Goal: Check status

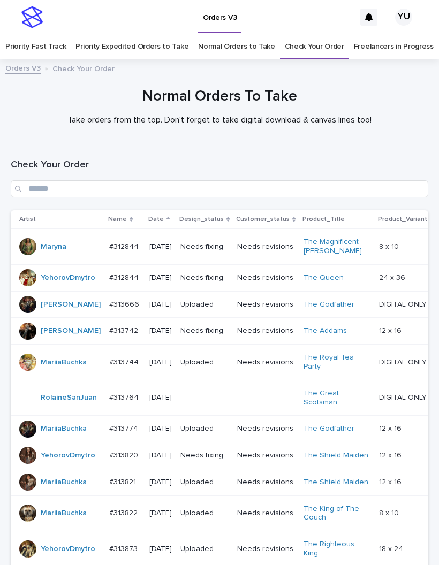
click at [383, 34] on link "Freelancers in Progress" at bounding box center [394, 46] width 80 height 25
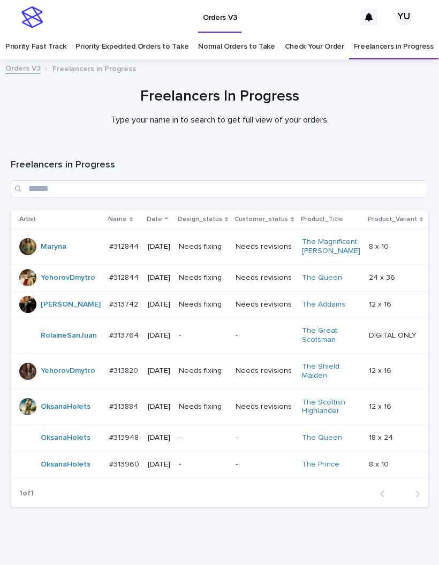
click at [369, 298] on p "12 x 16" at bounding box center [381, 303] width 25 height 11
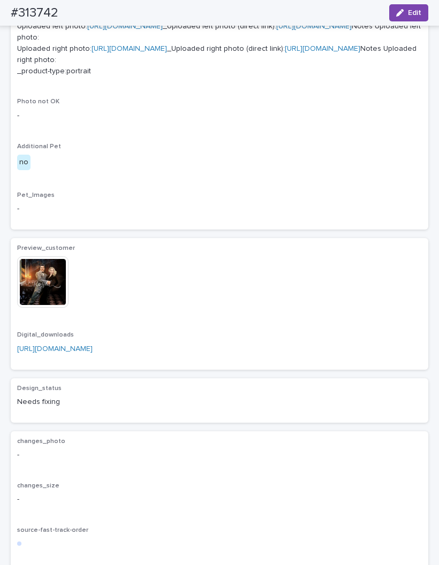
scroll to position [670, 0]
click at [42, 308] on img at bounding box center [42, 281] width 51 height 51
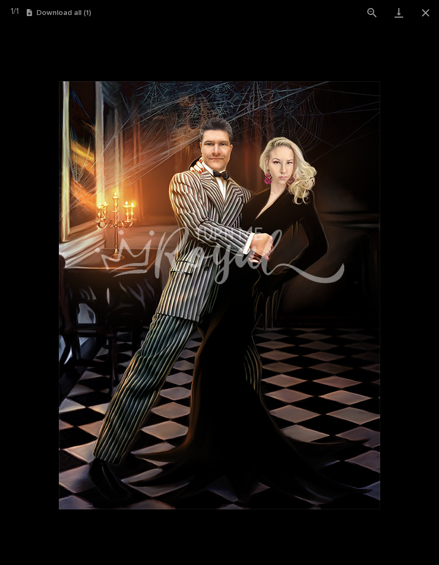
click at [413, 20] on button "Close gallery" at bounding box center [425, 12] width 27 height 25
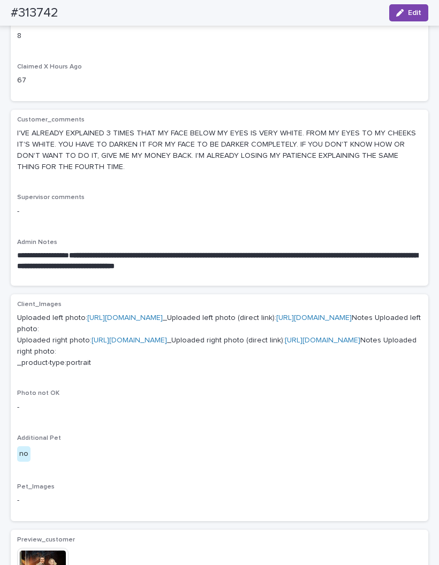
scroll to position [378, 0]
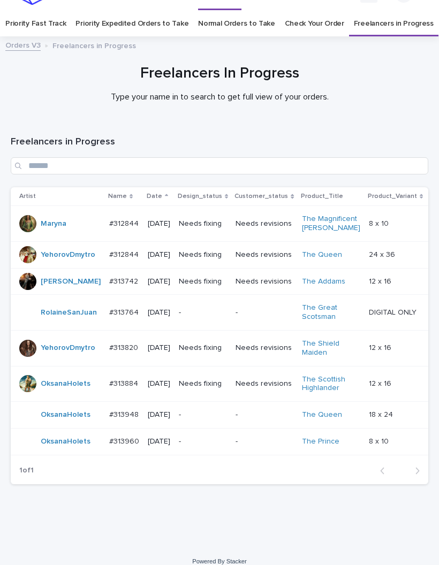
scroll to position [34, 0]
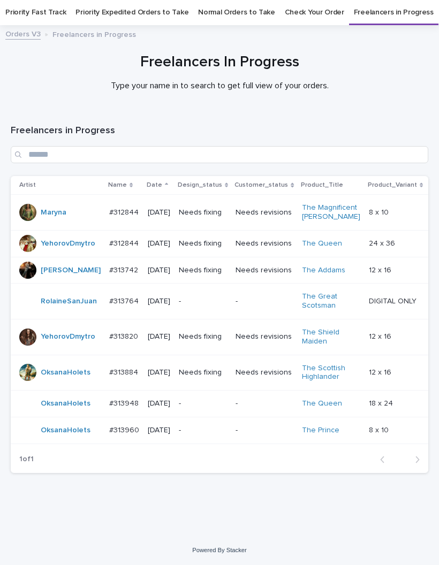
click at [231, 12] on link "Normal Orders to Take" at bounding box center [236, 12] width 77 height 25
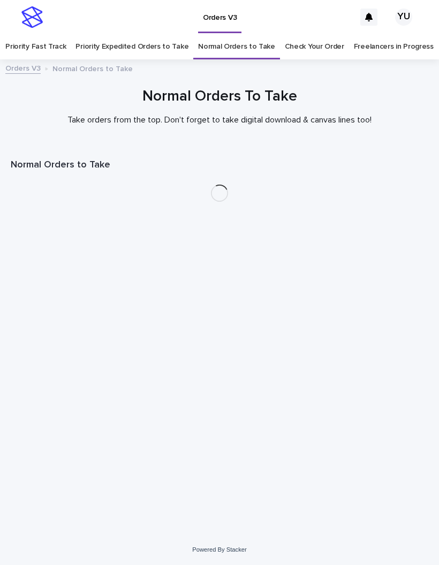
scroll to position [34, 0]
